Goal: Navigation & Orientation: Find specific page/section

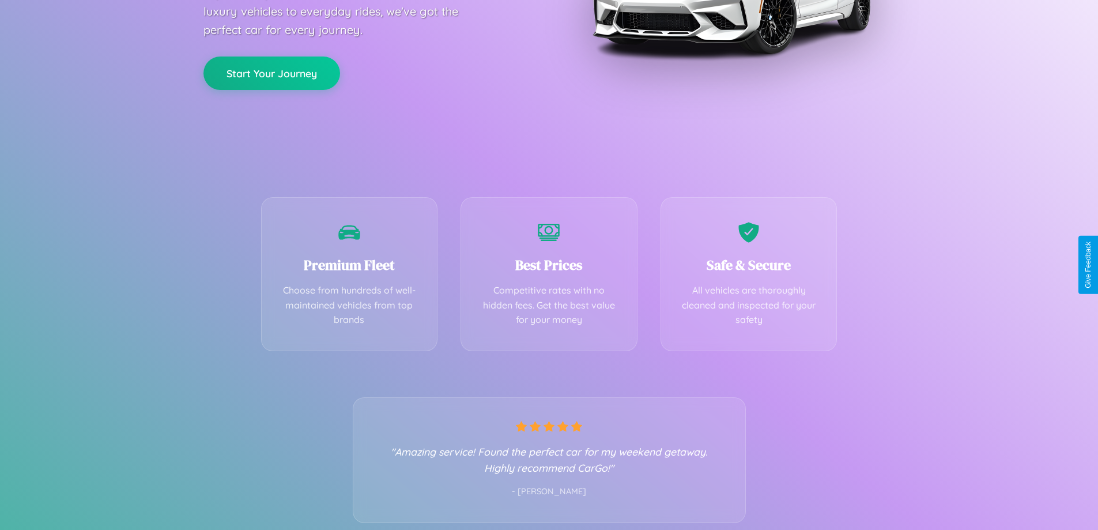
scroll to position [227, 0]
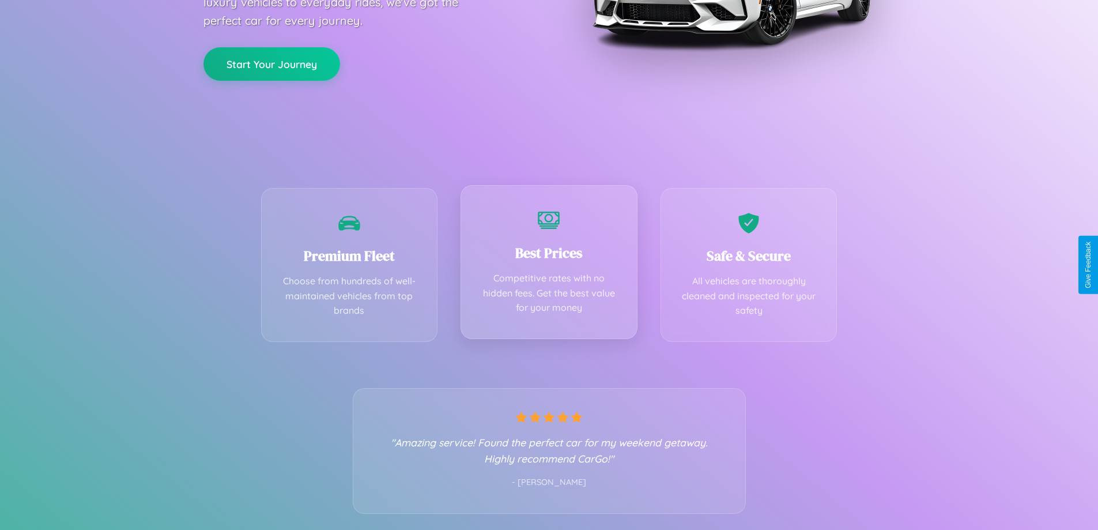
click at [549, 264] on div "Best Prices Competitive rates with no hidden fees. Get the best value for your …" at bounding box center [548, 262] width 177 height 154
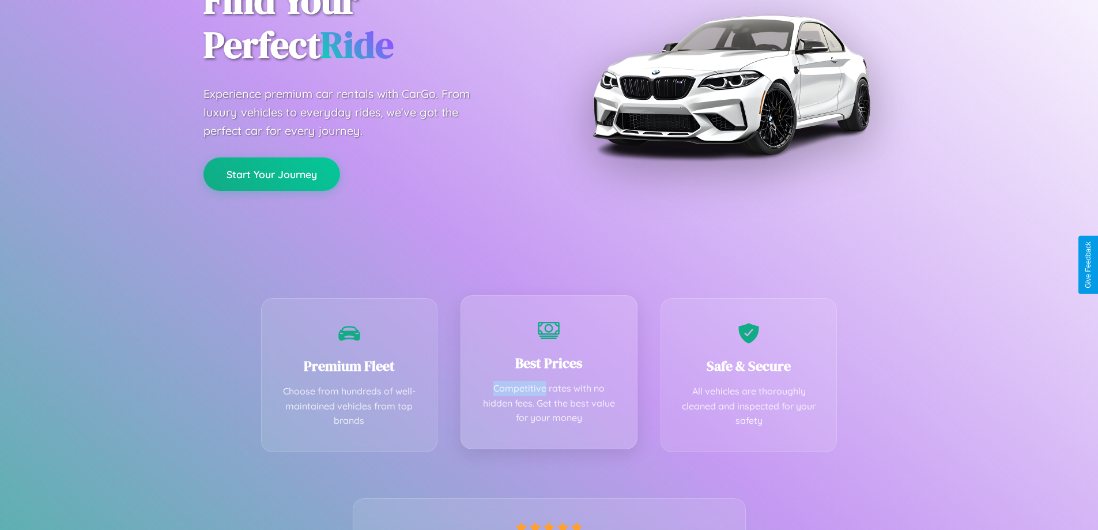
scroll to position [0, 0]
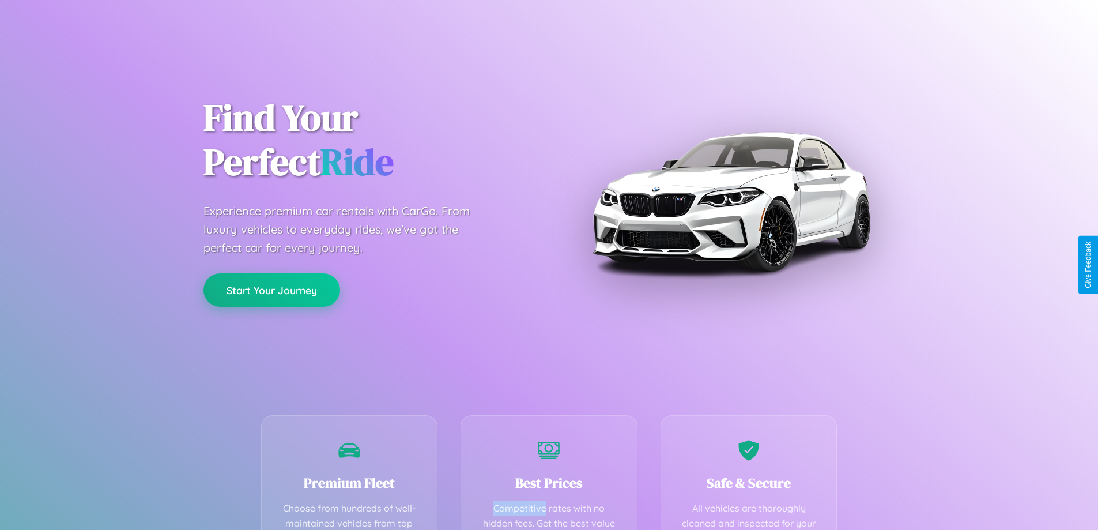
click at [271, 290] on button "Start Your Journey" at bounding box center [271, 289] width 137 height 33
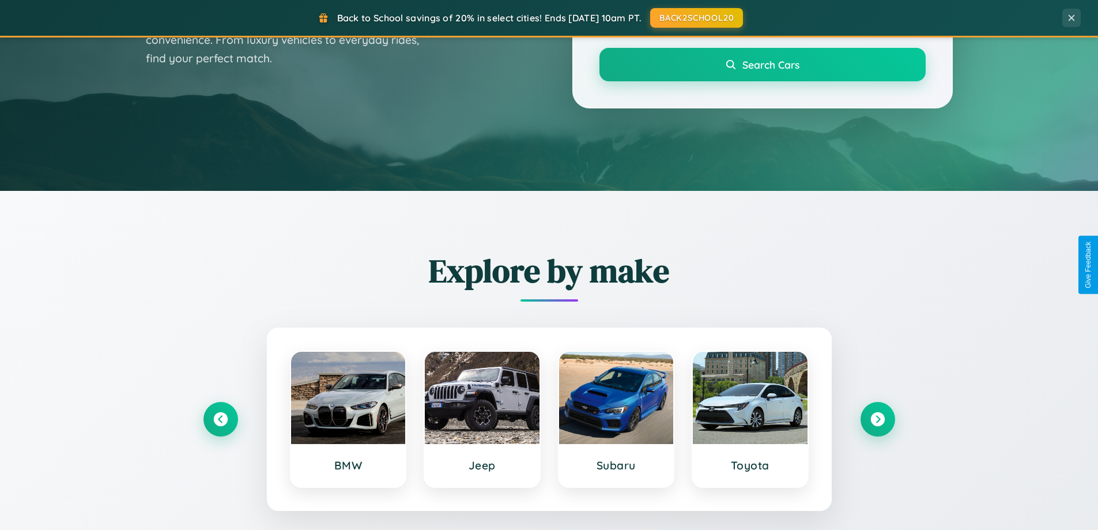
scroll to position [497, 0]
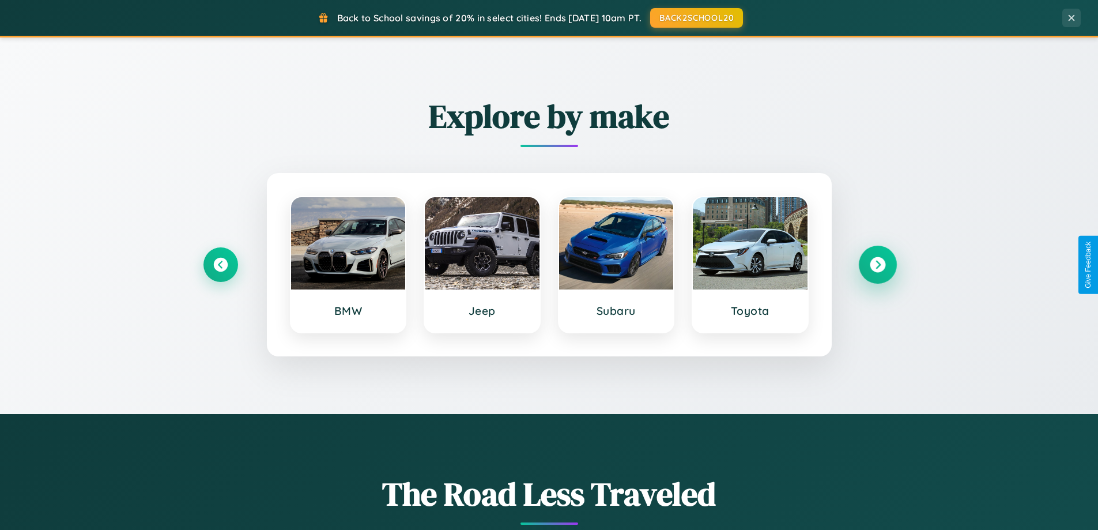
click at [877, 264] on icon at bounding box center [878, 265] width 16 height 16
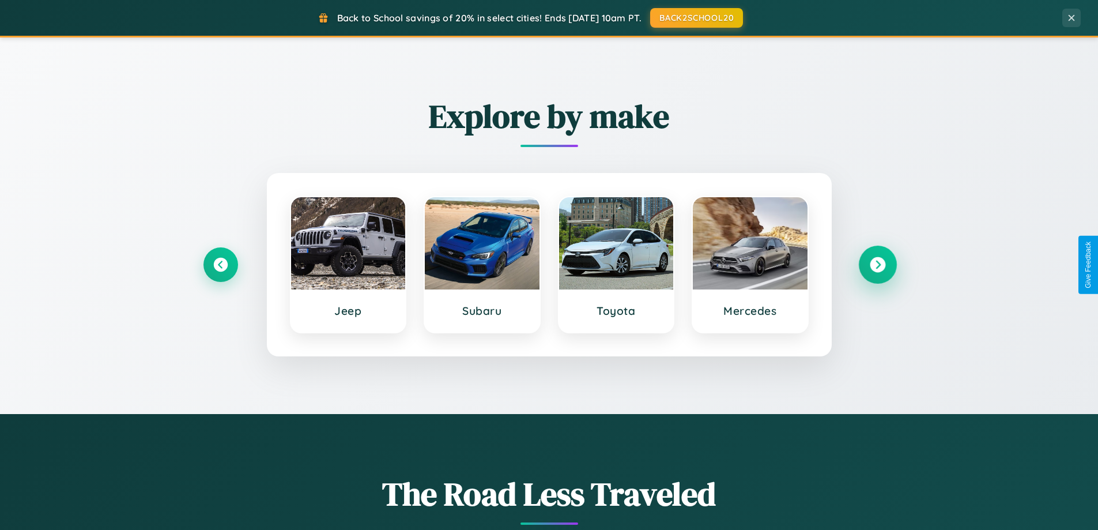
click at [877, 264] on icon at bounding box center [878, 265] width 16 height 16
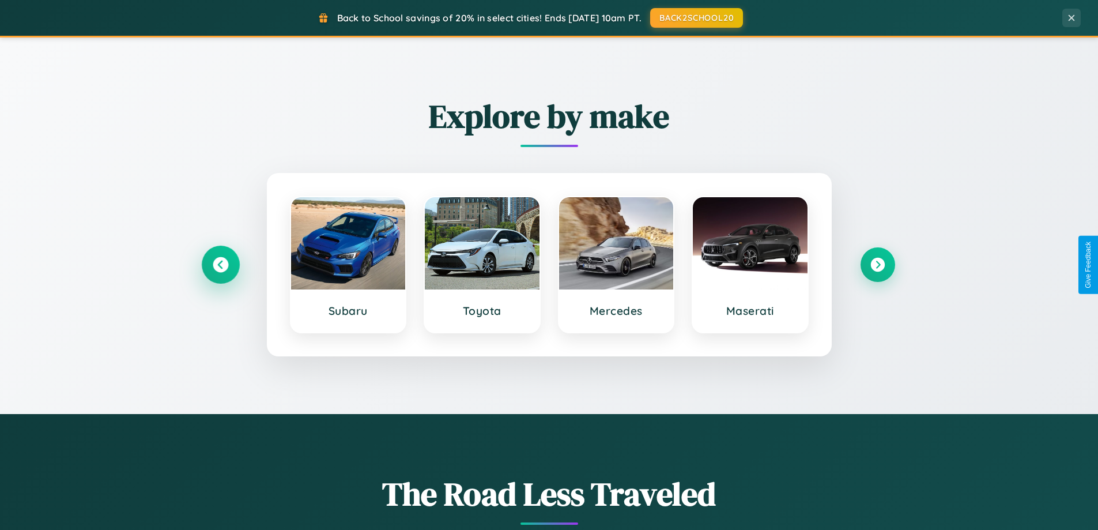
click at [220, 264] on icon at bounding box center [221, 265] width 16 height 16
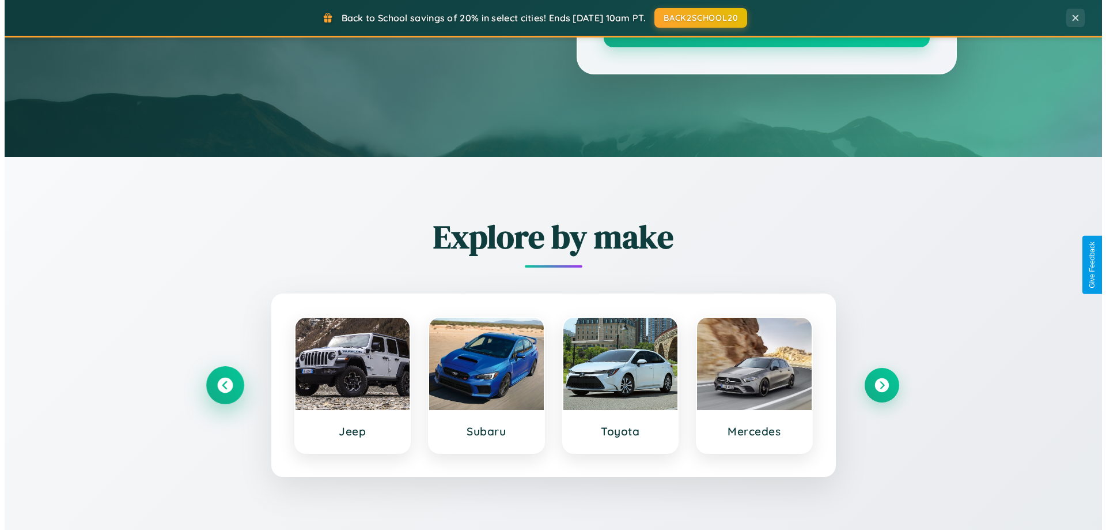
scroll to position [0, 0]
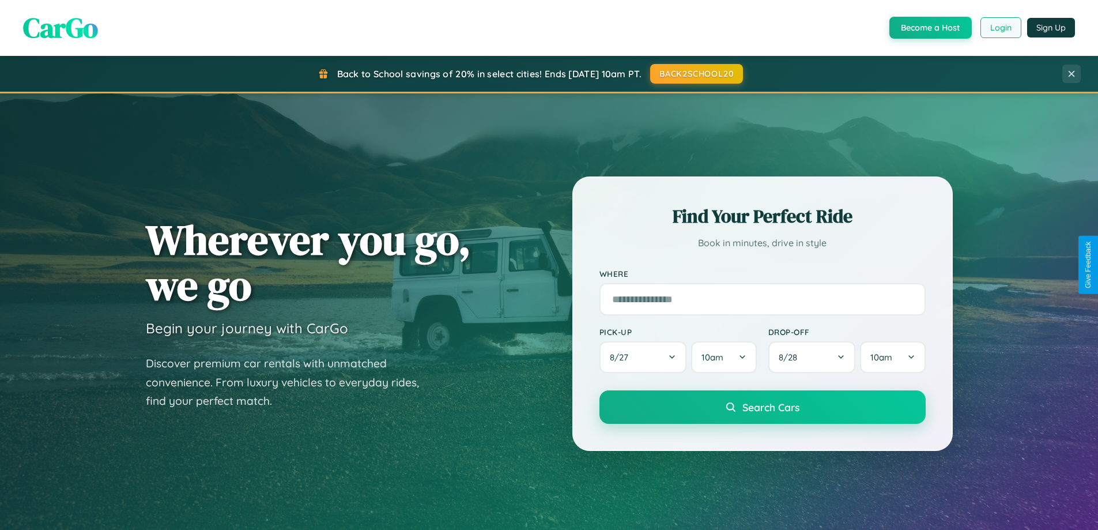
click at [1000, 28] on button "Login" at bounding box center [1000, 27] width 41 height 21
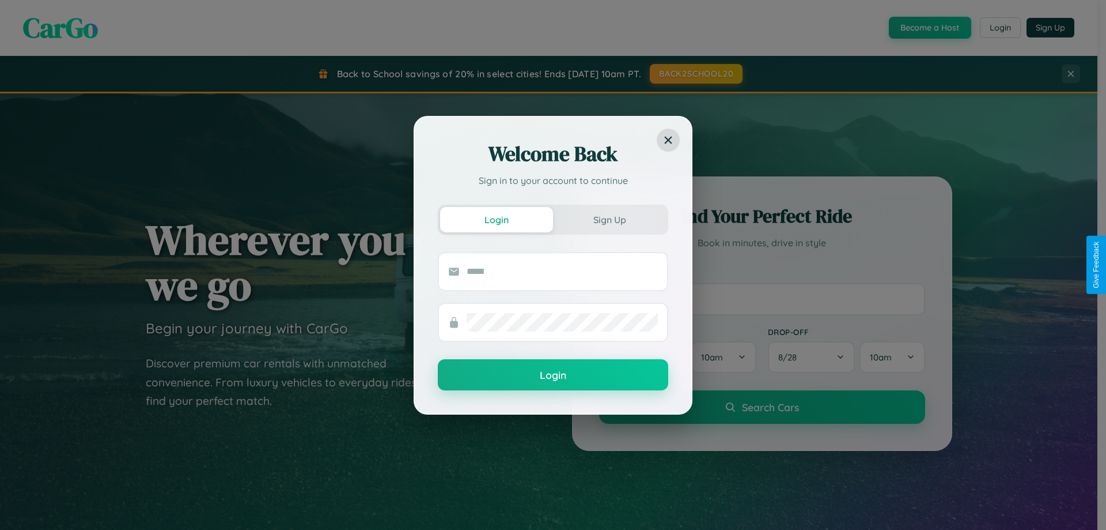
click at [696, 74] on div "Welcome Back Sign in to your account to continue Login Sign Up Login" at bounding box center [553, 265] width 1106 height 530
